Goal: Transaction & Acquisition: Purchase product/service

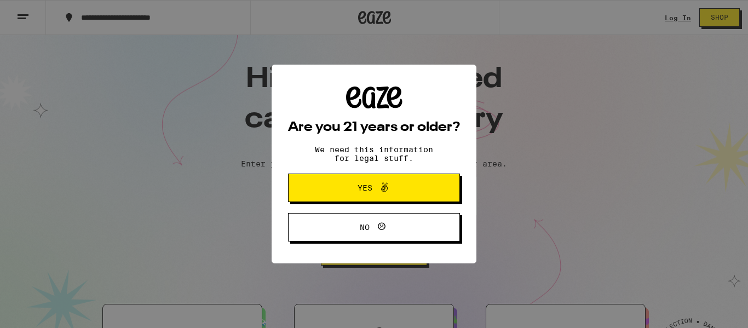
click at [347, 194] on span "Yes" at bounding box center [373, 188] width 83 height 14
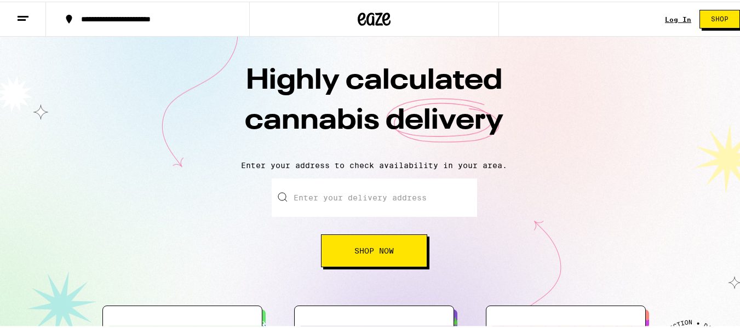
click at [666, 18] on link "Log In" at bounding box center [678, 17] width 26 height 7
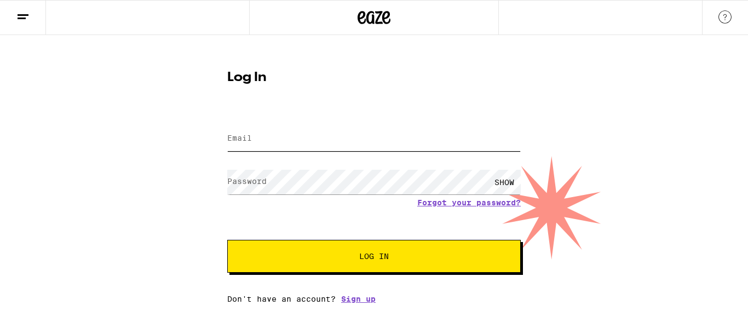
click at [331, 135] on input "Email" at bounding box center [373, 138] width 293 height 25
type input "[EMAIL_ADDRESS][DOMAIN_NAME]"
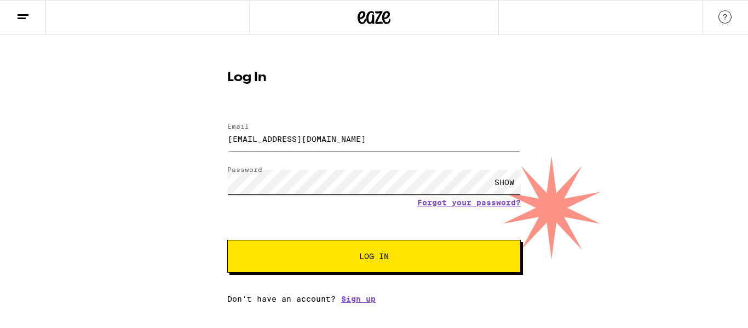
click at [227, 240] on button "Log In" at bounding box center [373, 256] width 293 height 33
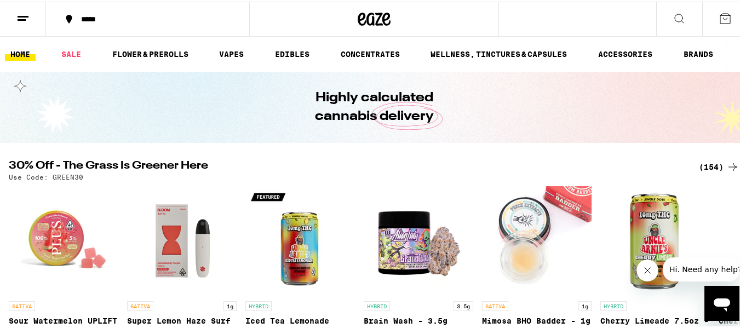
click at [87, 16] on div "*****" at bounding box center [154, 18] width 156 height 8
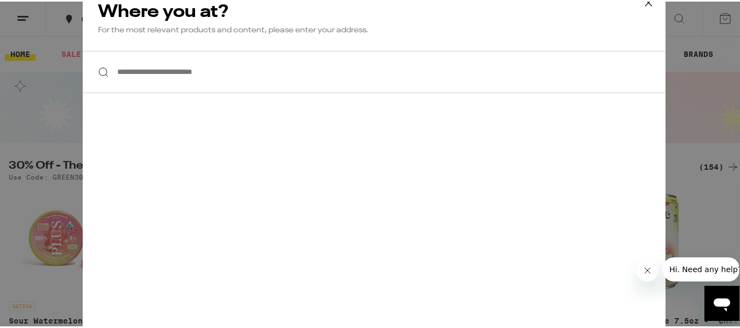
click at [197, 75] on input "**********" at bounding box center [374, 70] width 583 height 42
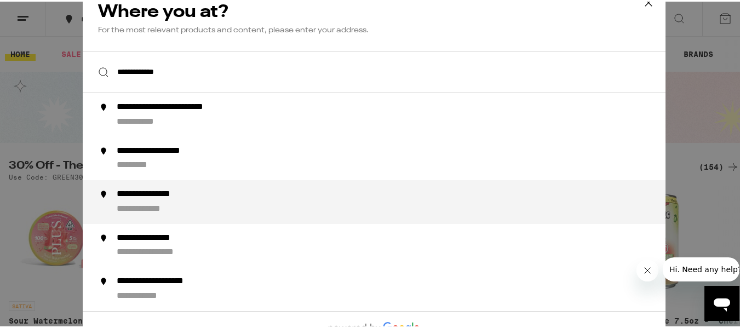
click at [169, 201] on div "**********" at bounding box center [396, 200] width 559 height 26
type input "**********"
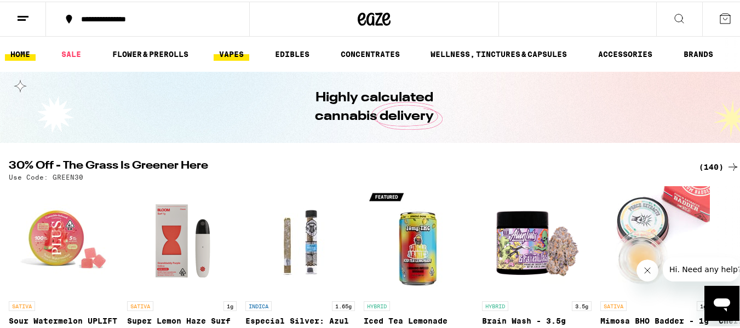
click at [241, 56] on link "VAPES" at bounding box center [232, 52] width 36 height 13
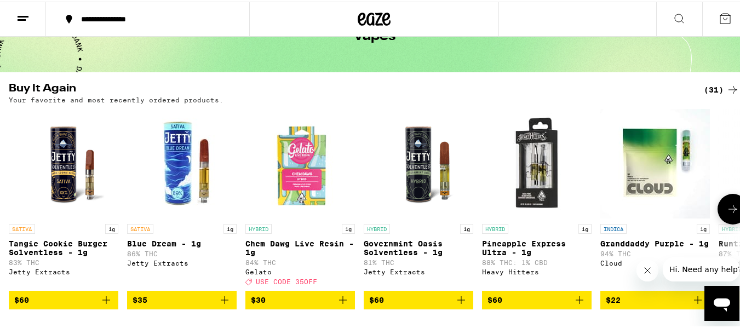
scroll to position [71, 0]
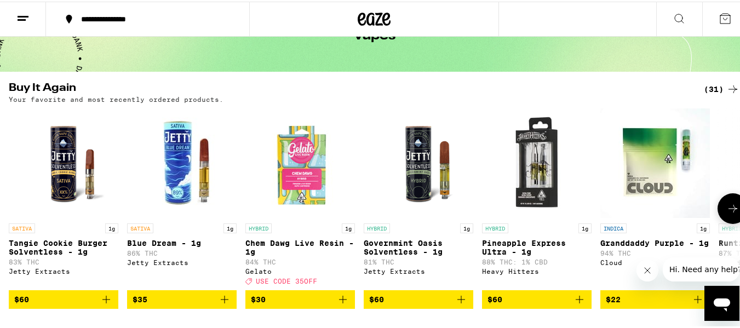
click at [465, 304] on icon "Add to bag" at bounding box center [460, 297] width 13 height 13
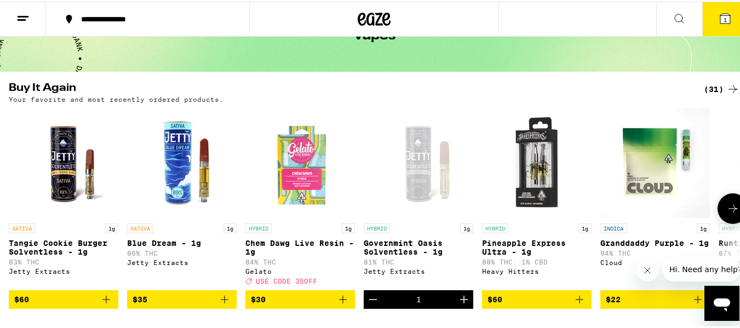
click at [338, 304] on icon "Add to bag" at bounding box center [342, 297] width 13 height 13
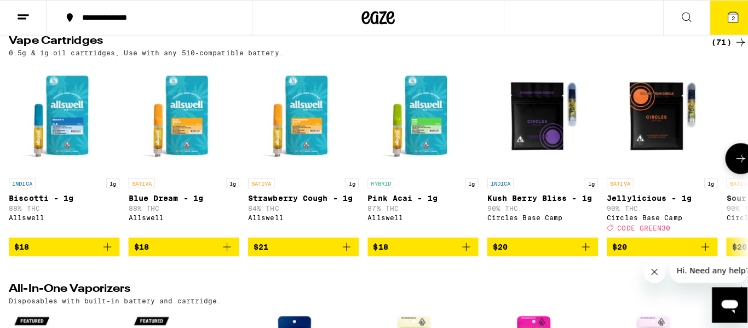
scroll to position [371, 0]
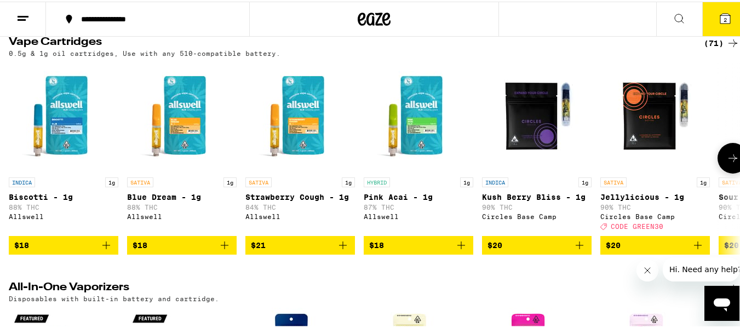
click at [228, 250] on icon "Add to bag" at bounding box center [224, 243] width 13 height 13
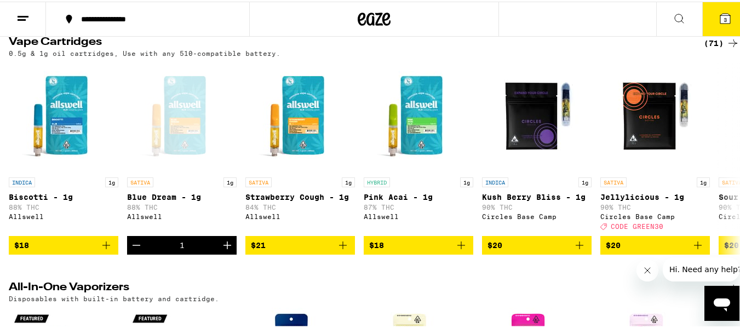
click at [709, 17] on button "3" at bounding box center [725, 18] width 46 height 34
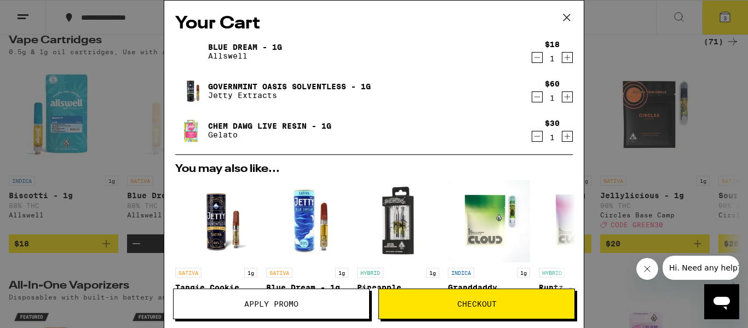
click at [475, 309] on button "Checkout" at bounding box center [476, 304] width 197 height 31
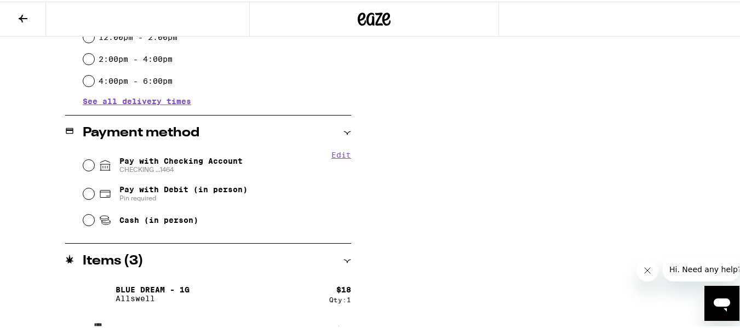
scroll to position [393, 0]
click at [89, 164] on input "Pay with Checking Account CHECKING ...1464" at bounding box center [88, 163] width 11 height 11
radio input "true"
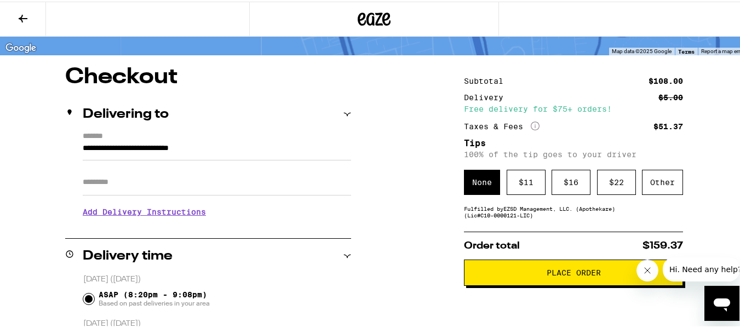
scroll to position [67, 0]
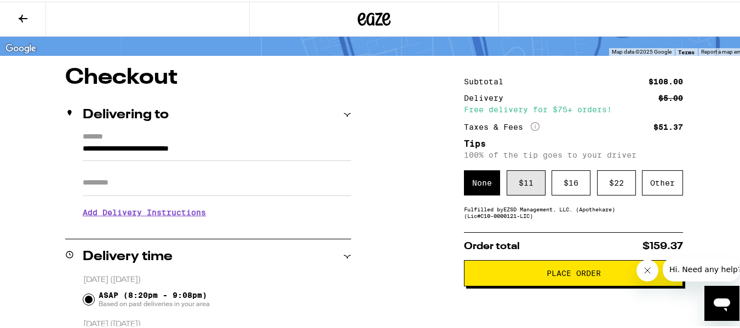
click at [518, 183] on div "$ 11" at bounding box center [526, 181] width 39 height 25
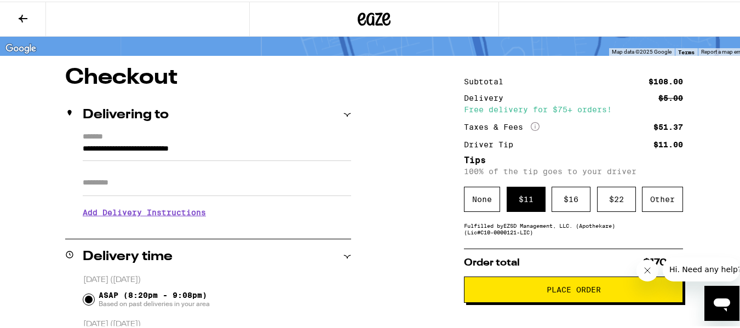
scroll to position [110, 0]
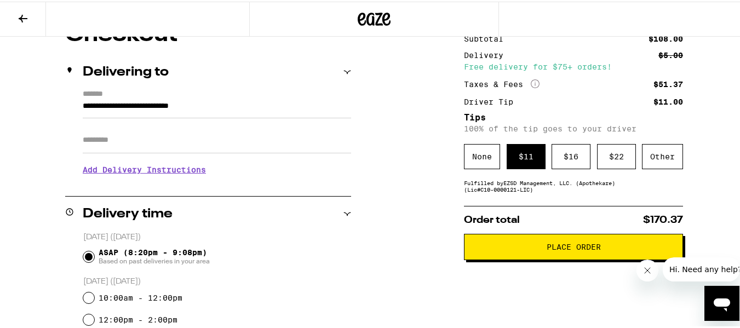
click at [543, 258] on button "Place Order" at bounding box center [573, 245] width 219 height 26
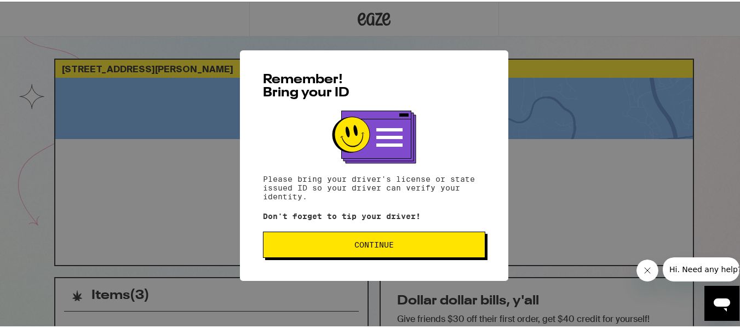
click at [379, 243] on span "Continue" at bounding box center [373, 243] width 39 height 8
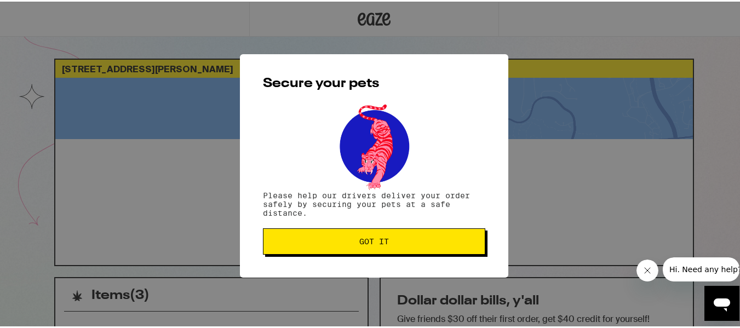
click at [380, 244] on span "Got it" at bounding box center [374, 240] width 30 height 8
